Goal: Task Accomplishment & Management: Complete application form

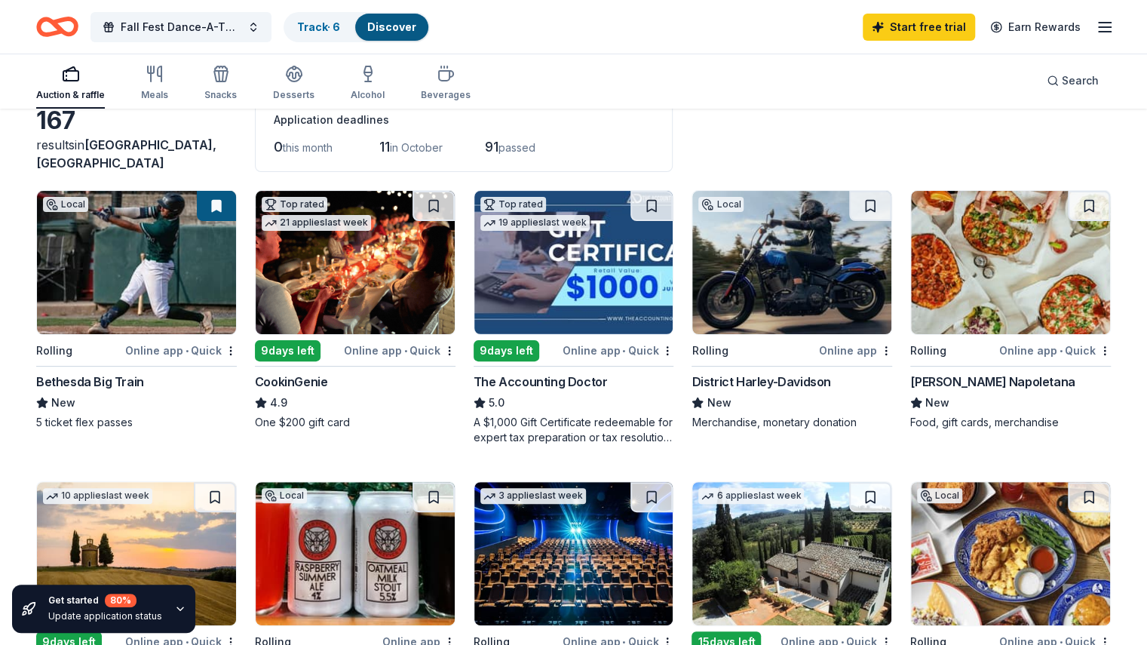
scroll to position [90, 0]
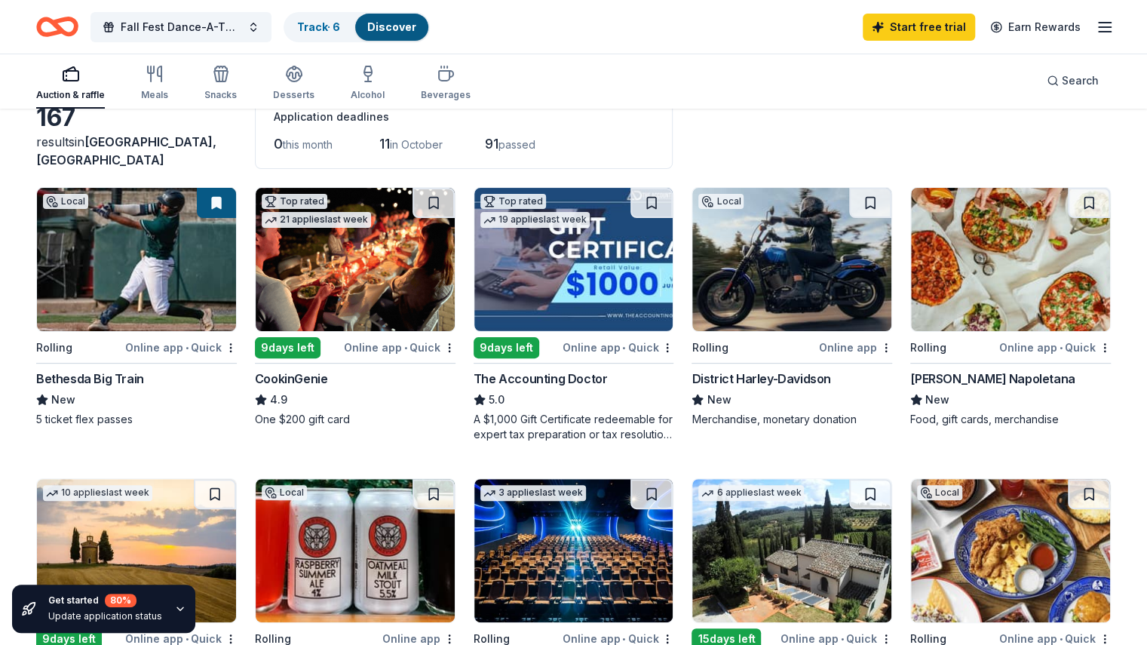
click at [971, 300] on img at bounding box center [1010, 259] width 199 height 143
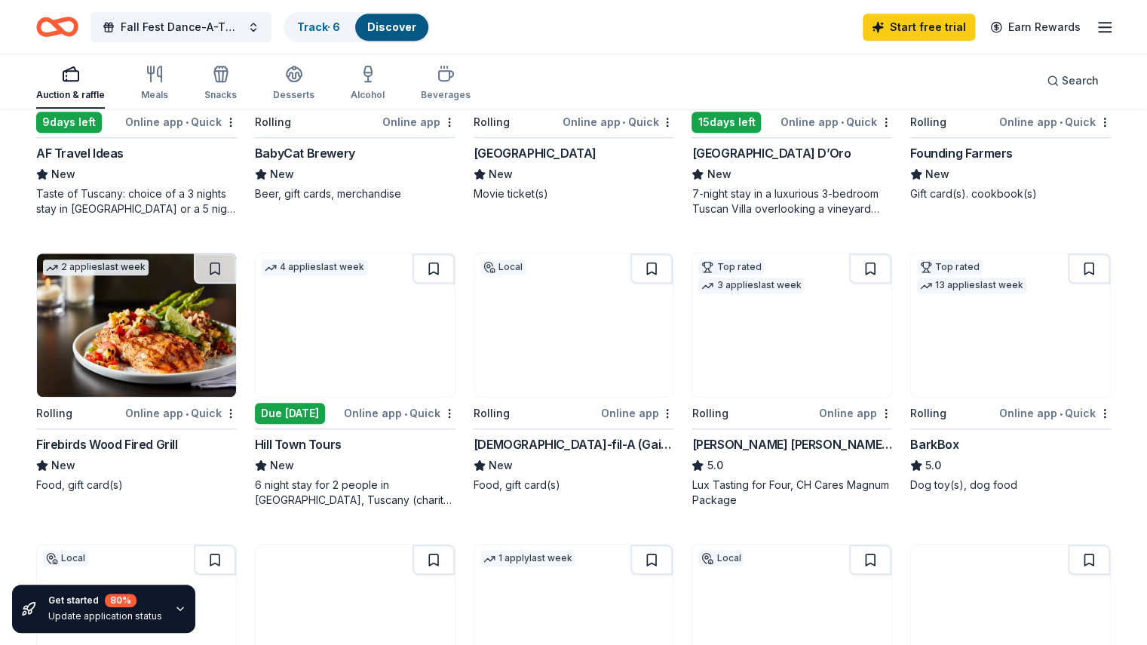
scroll to position [615, 0]
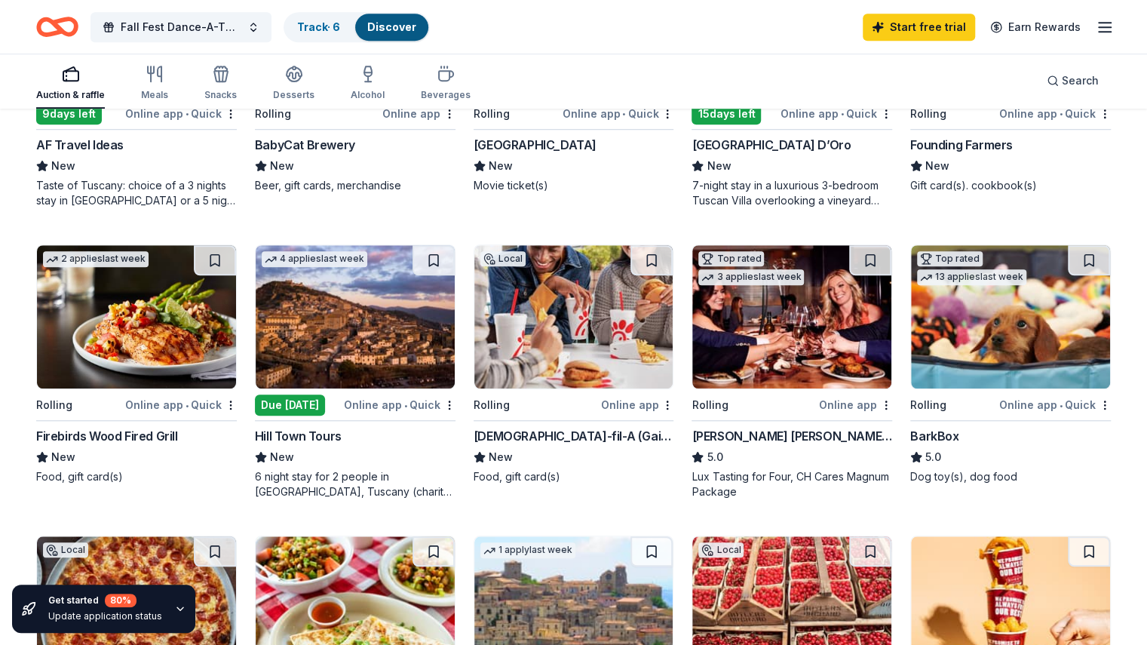
click at [518, 429] on div "Chick-fil-A (Gaithersburg)" at bounding box center [574, 436] width 201 height 18
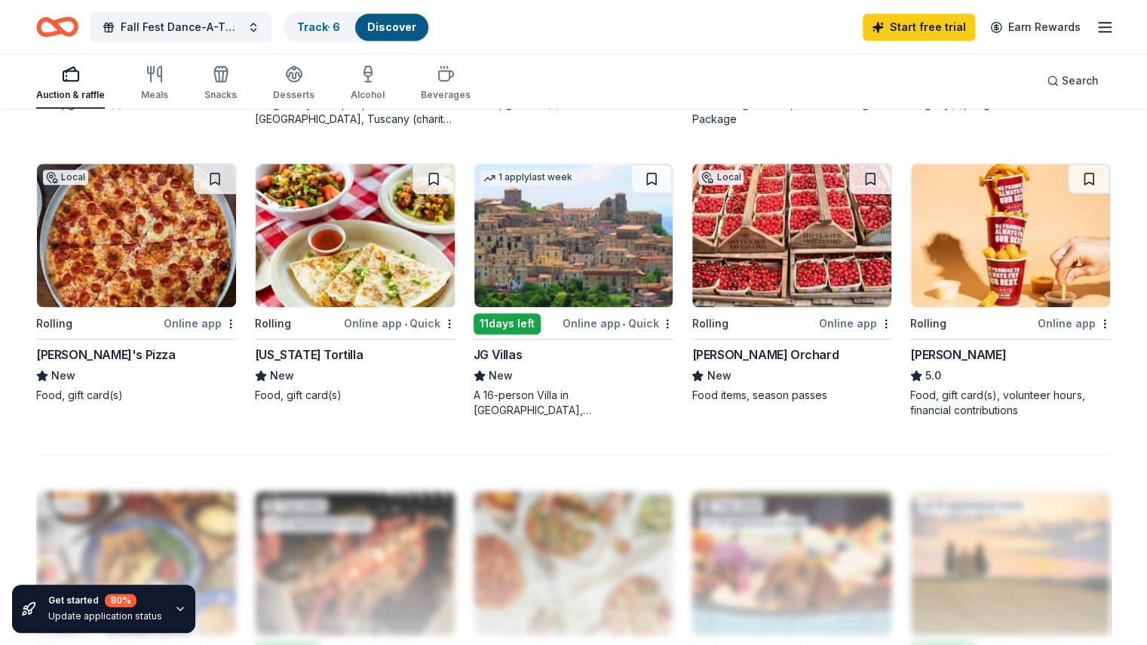
scroll to position [989, 0]
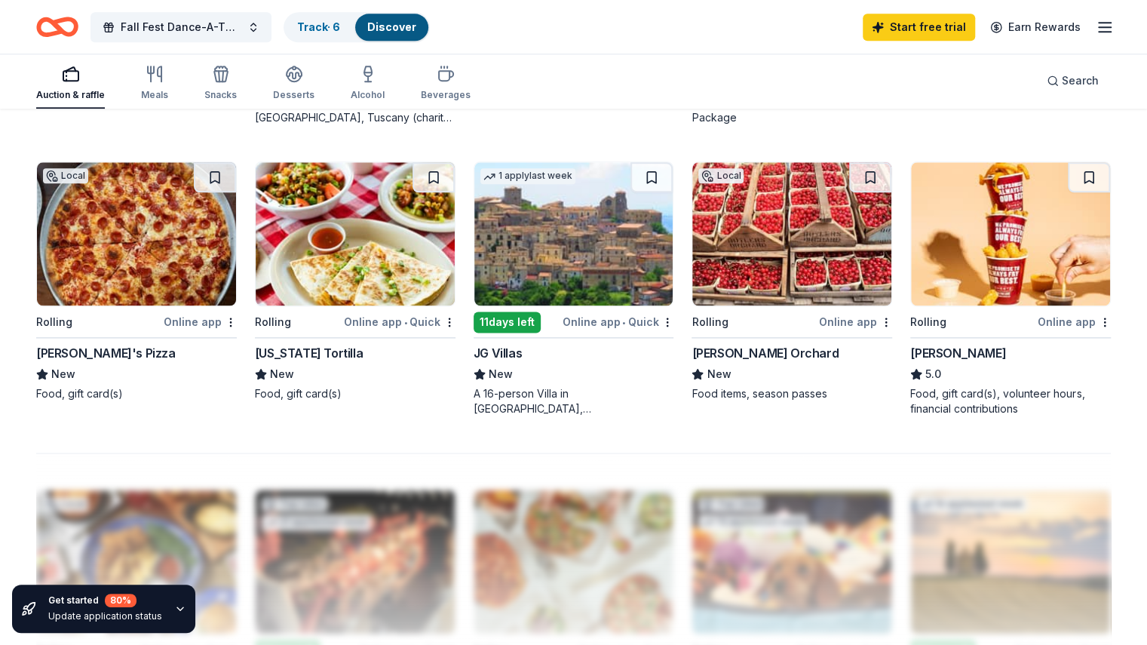
click at [776, 256] on img at bounding box center [791, 233] width 199 height 143
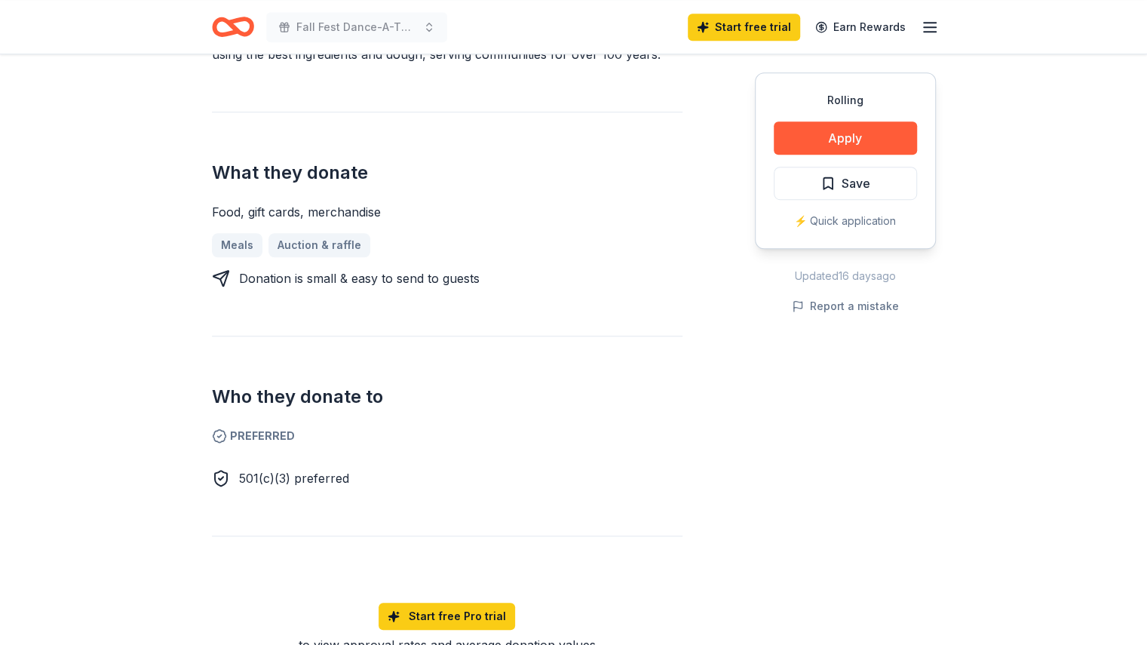
scroll to position [633, 0]
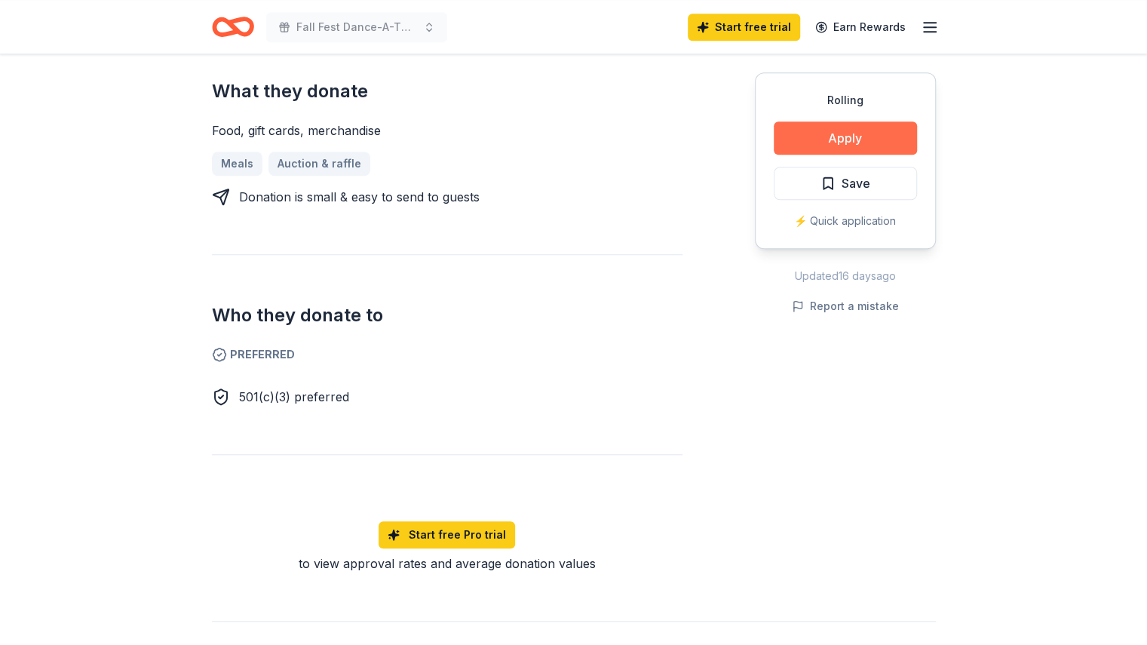
click at [848, 133] on button "Apply" at bounding box center [845, 137] width 143 height 33
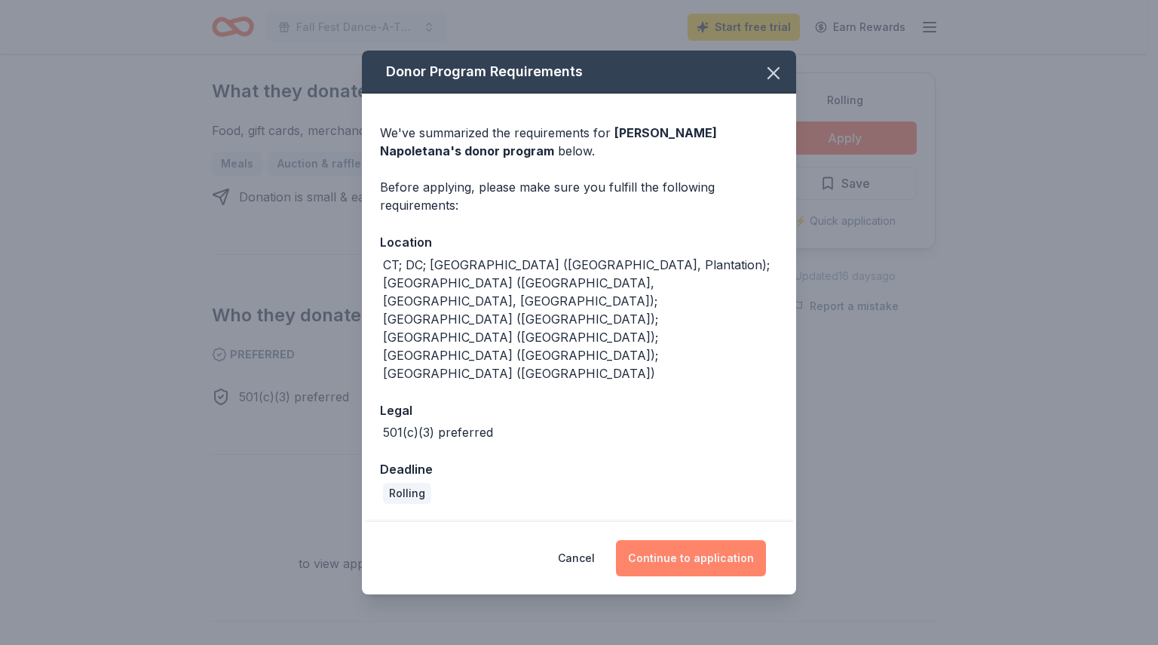
click at [674, 540] on button "Continue to application" at bounding box center [691, 558] width 150 height 36
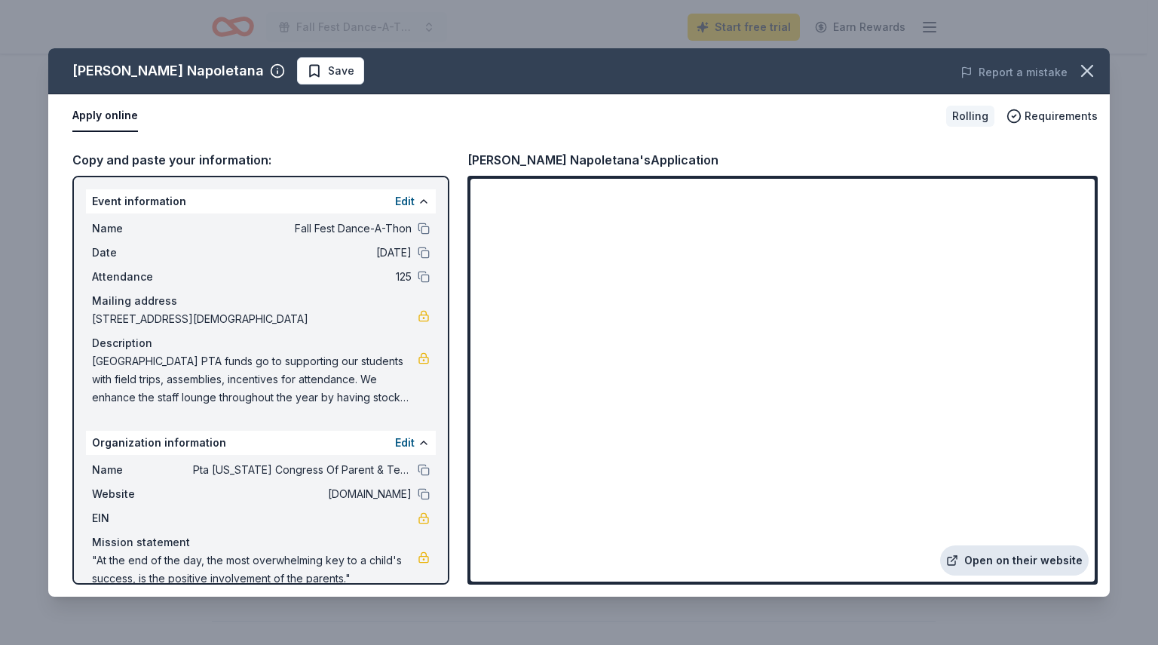
click at [1001, 565] on link "Open on their website" at bounding box center [1014, 560] width 149 height 30
click at [418, 278] on button at bounding box center [424, 277] width 12 height 12
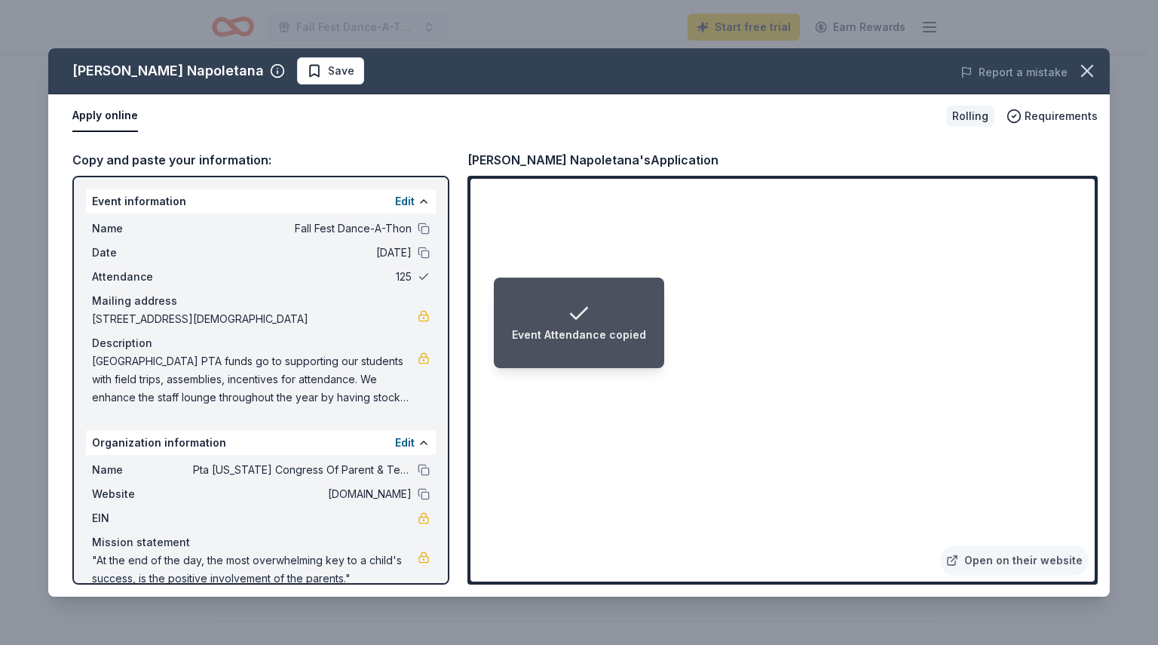
click at [418, 278] on button at bounding box center [424, 277] width 12 height 12
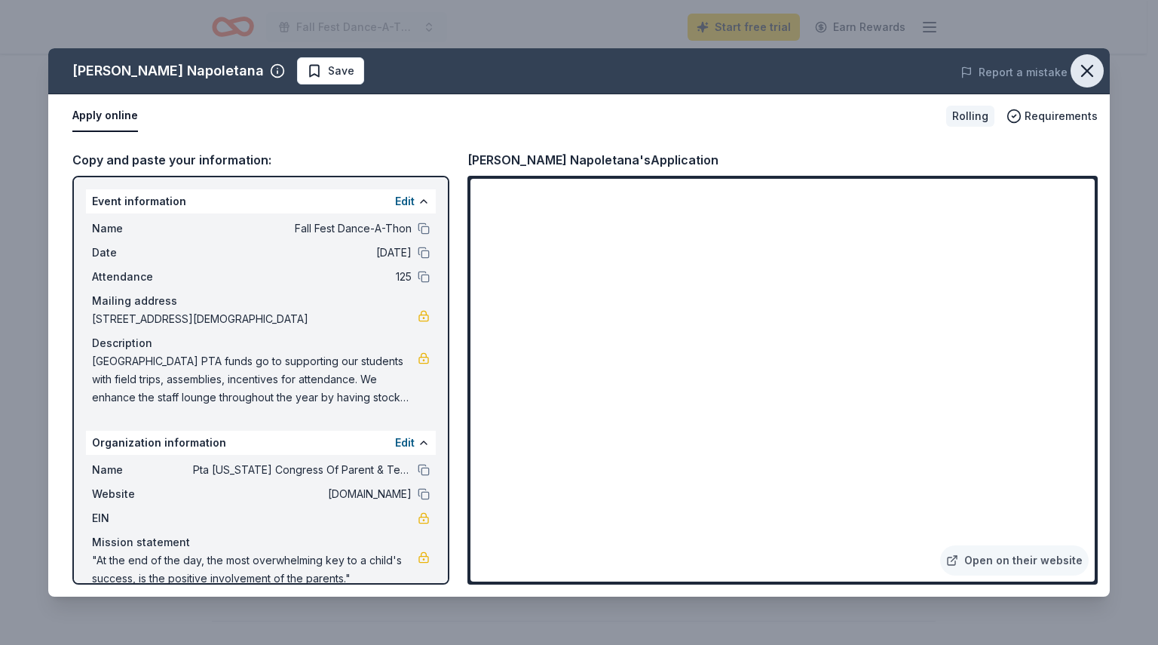
click at [1088, 67] on icon "button" at bounding box center [1087, 70] width 21 height 21
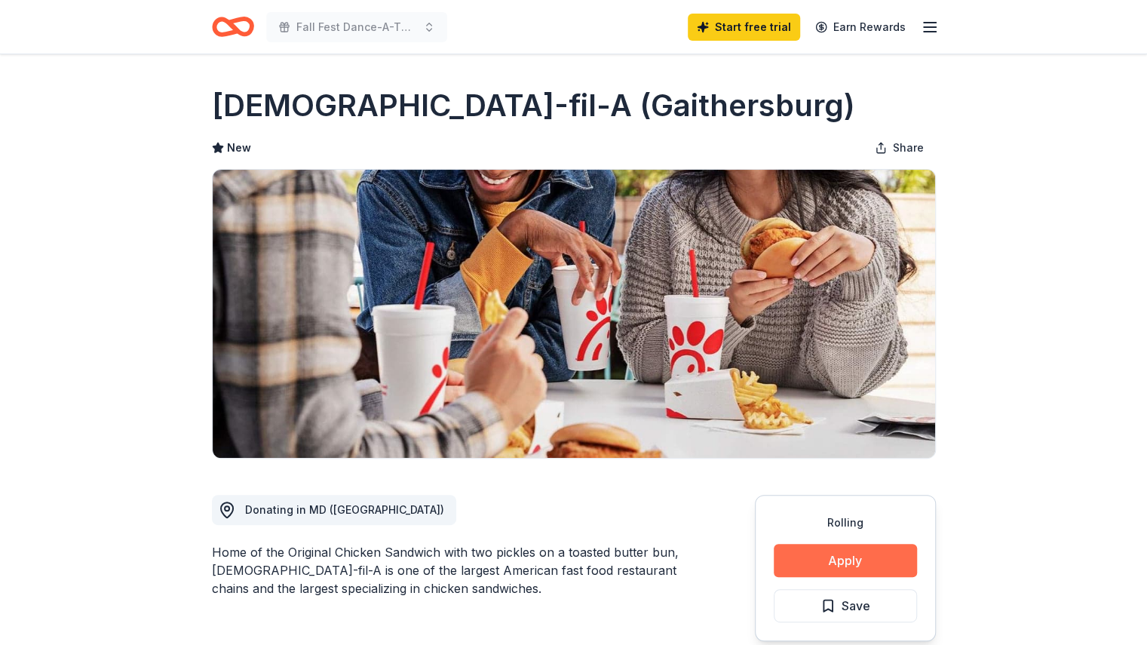
click at [819, 557] on button "Apply" at bounding box center [845, 560] width 143 height 33
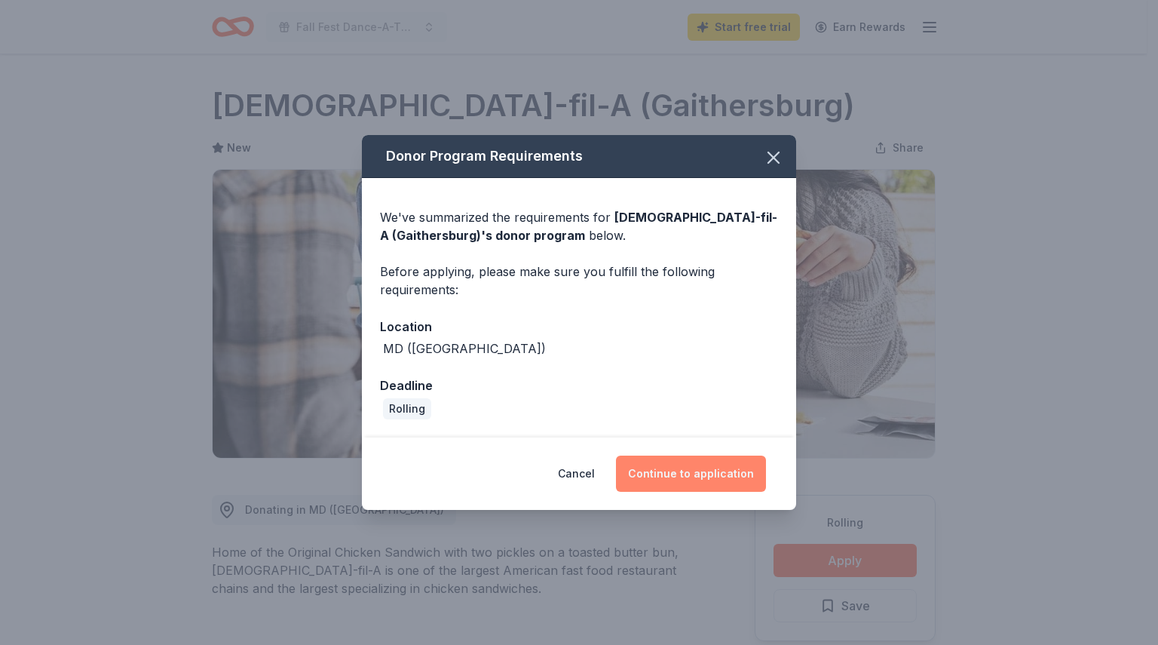
click at [674, 477] on button "Continue to application" at bounding box center [691, 473] width 150 height 36
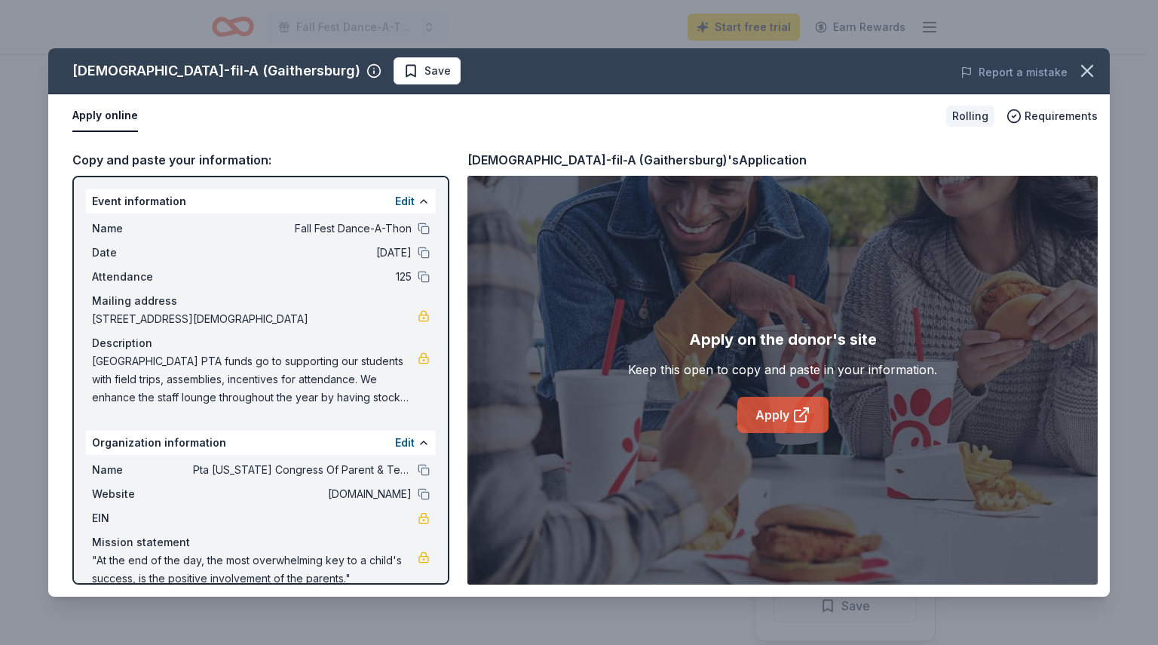
click at [781, 415] on link "Apply" at bounding box center [783, 415] width 91 height 36
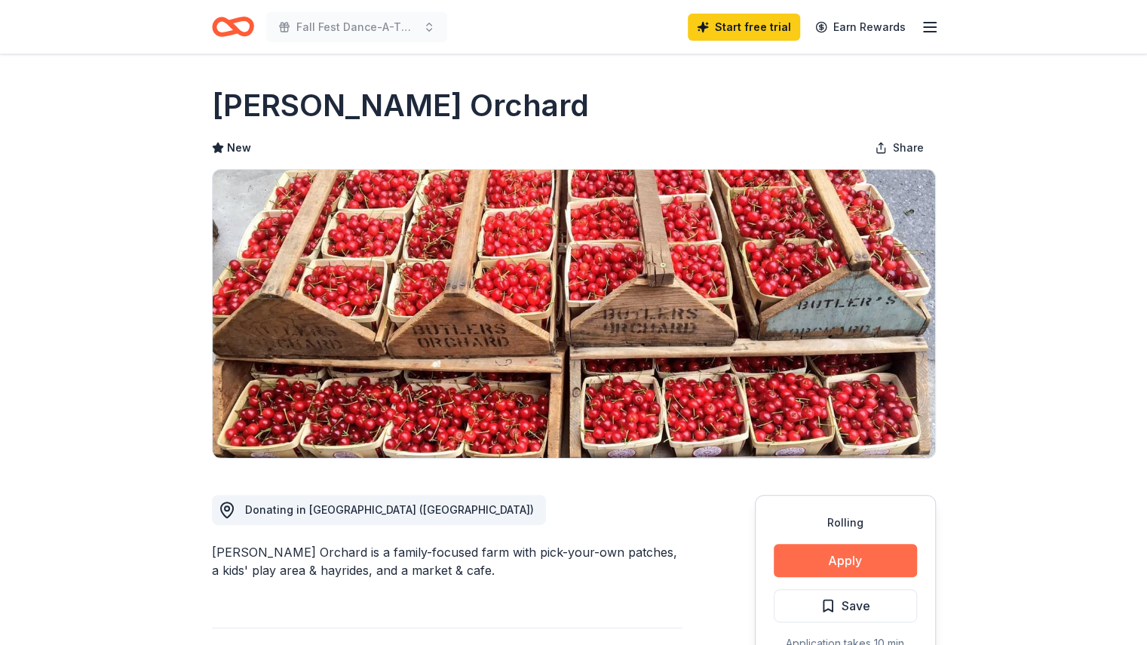
click at [842, 556] on button "Apply" at bounding box center [845, 560] width 143 height 33
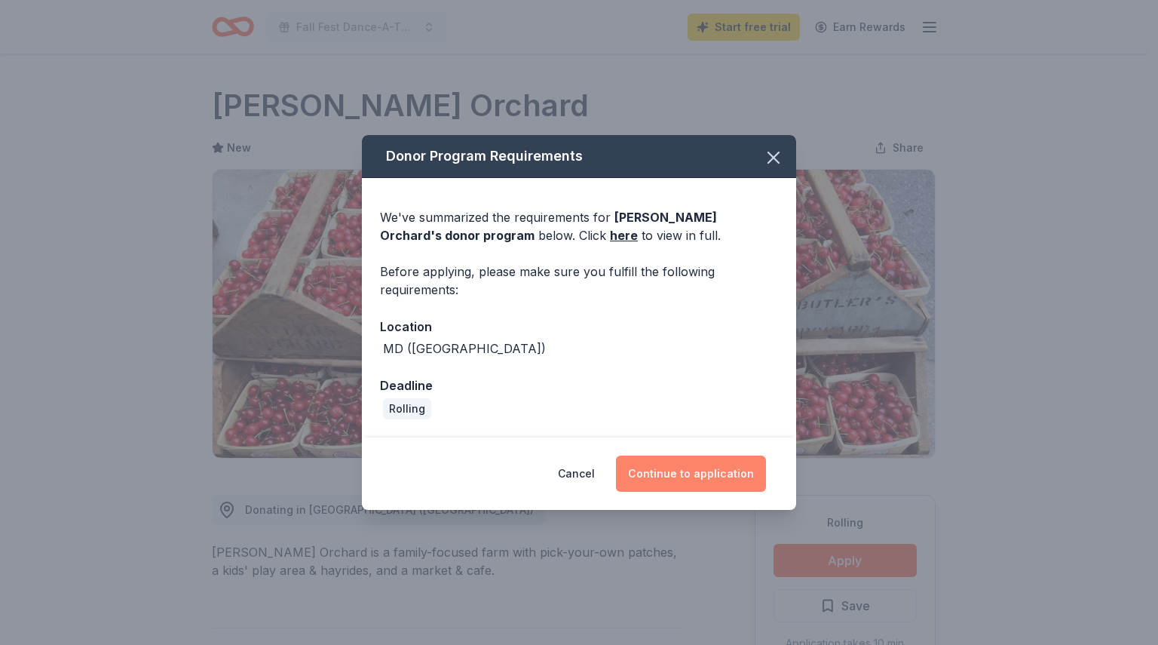
click at [695, 468] on button "Continue to application" at bounding box center [691, 473] width 150 height 36
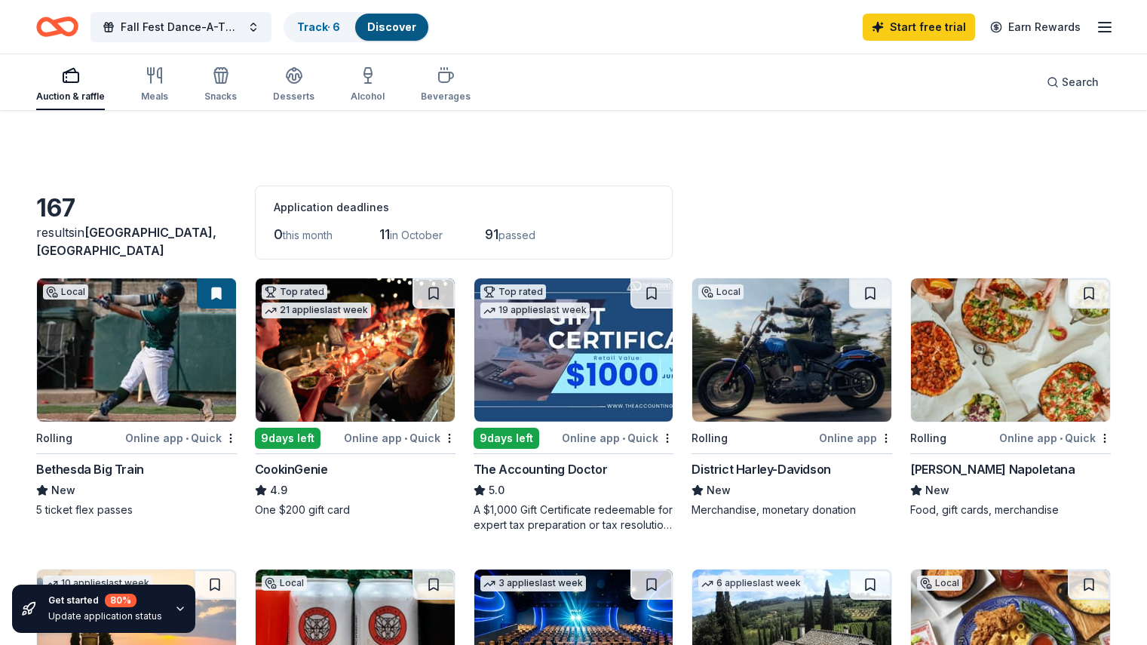
scroll to position [989, 0]
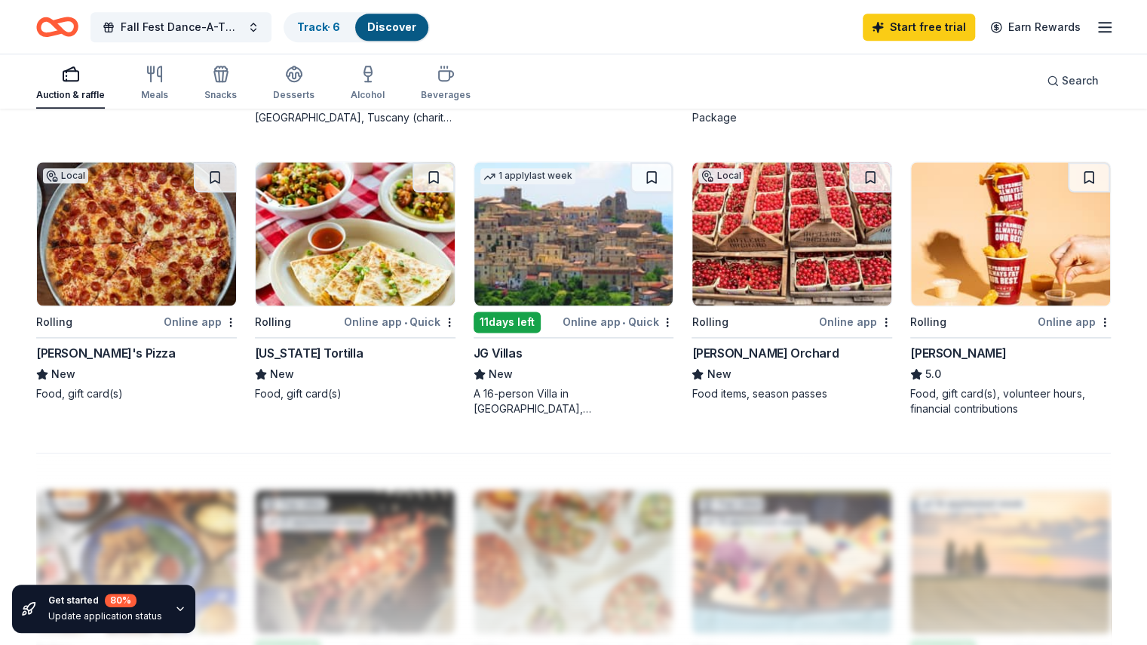
click at [189, 244] on img at bounding box center [136, 233] width 199 height 143
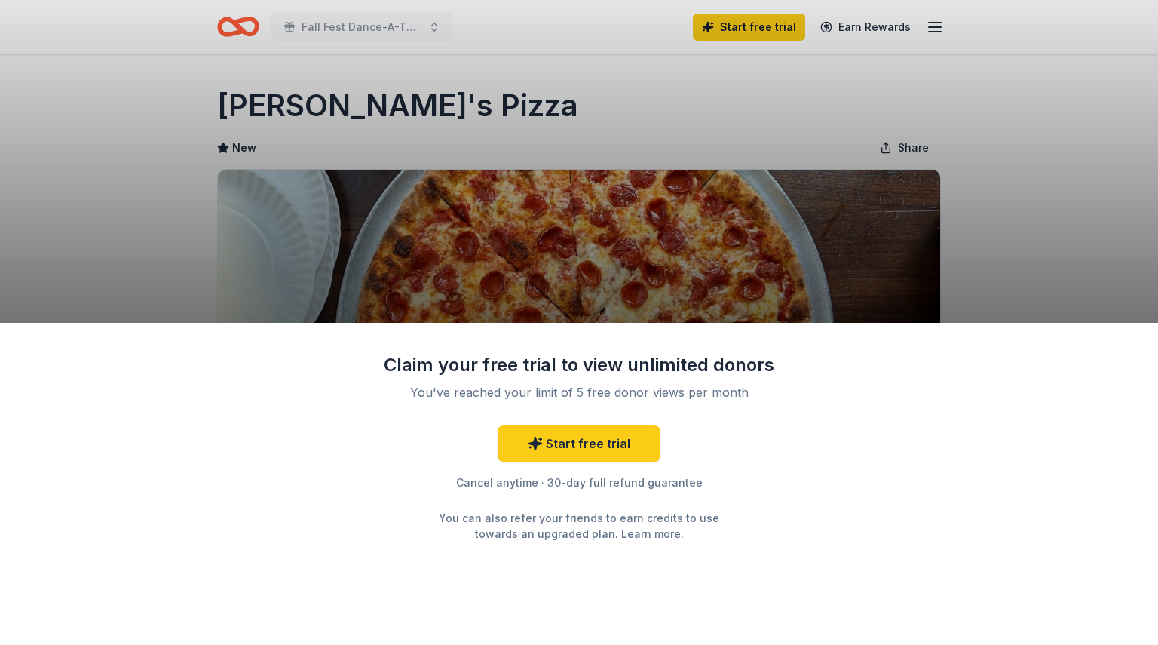
click at [1009, 165] on div "Claim your free trial to view unlimited donors You've reached your limit of 5 f…" at bounding box center [579, 322] width 1158 height 645
